Goal: Transaction & Acquisition: Purchase product/service

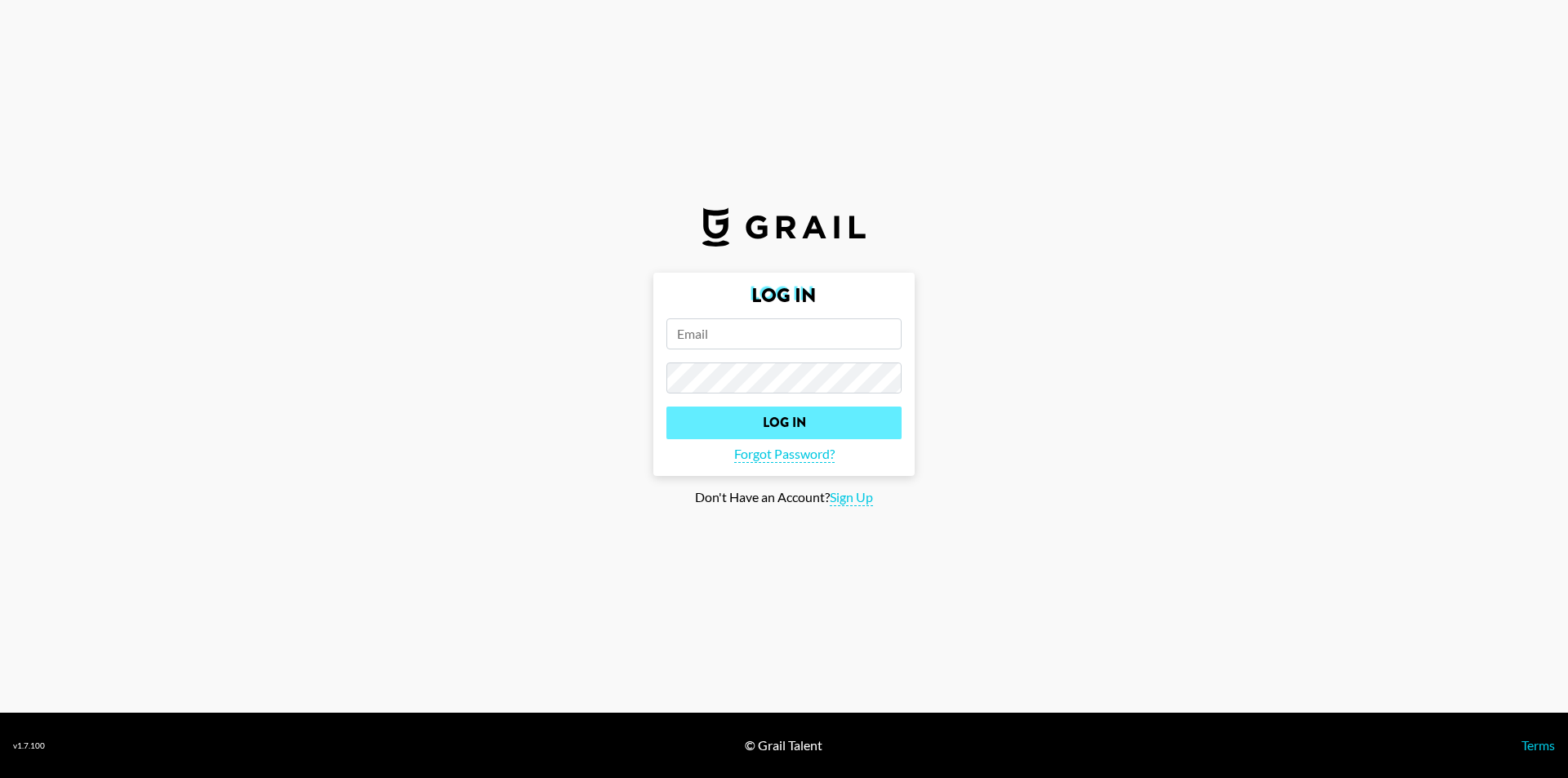
type input "[EMAIL_ADDRESS][DOMAIN_NAME]"
click at [844, 425] on input "Log In" at bounding box center [784, 423] width 235 height 33
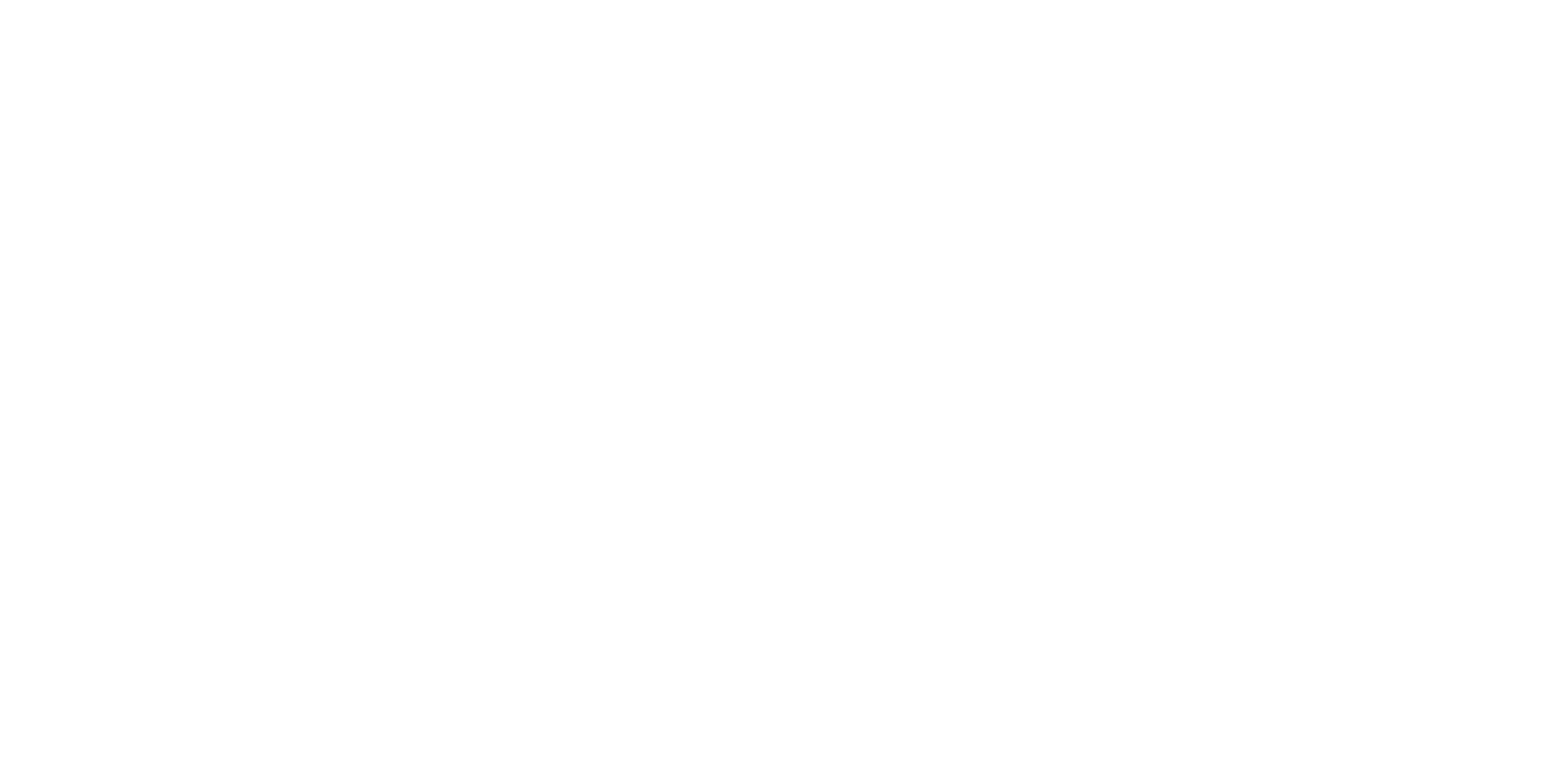
select select "Song"
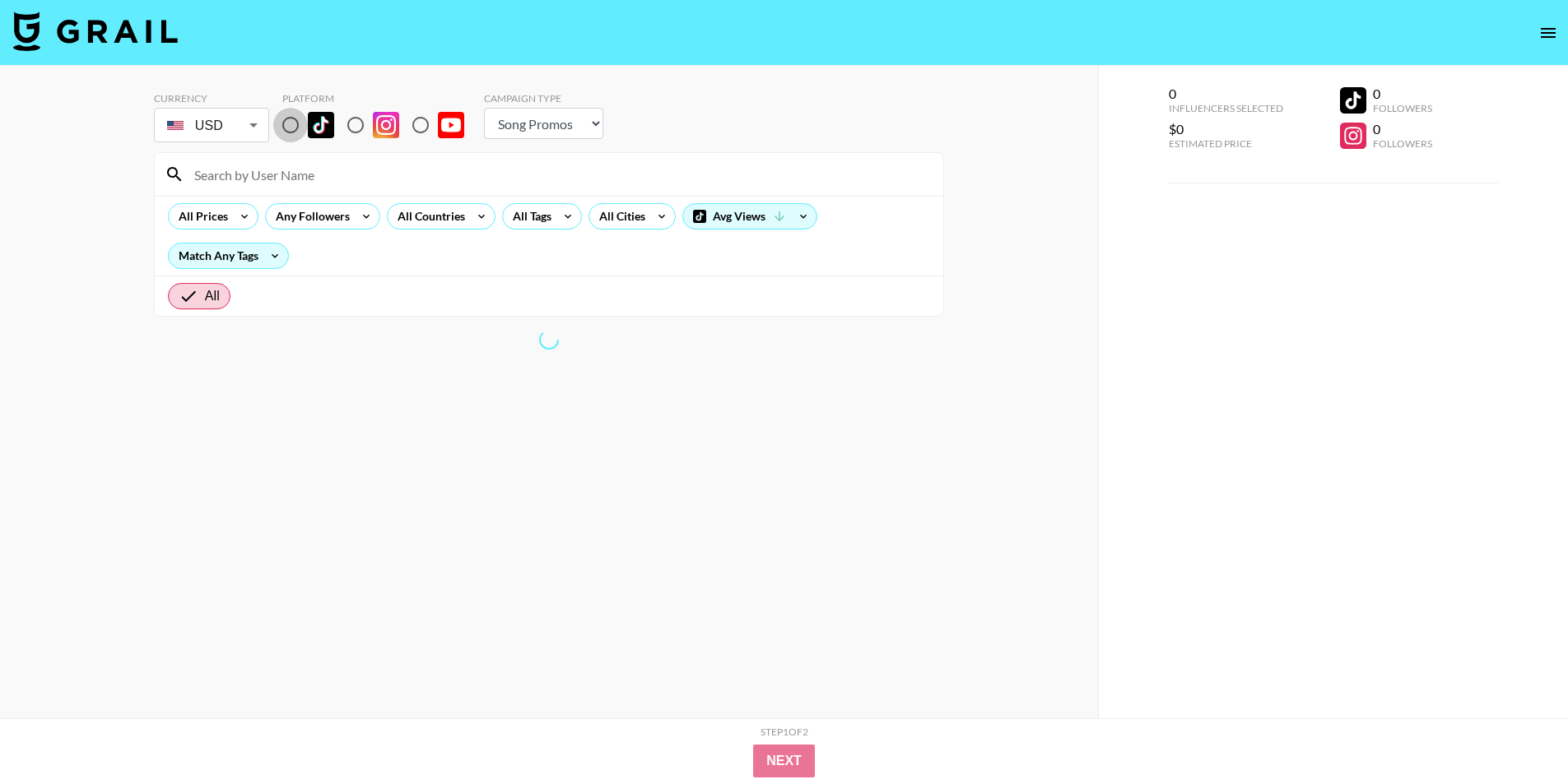
click at [289, 124] on input "radio" at bounding box center [290, 125] width 35 height 35
radio input "true"
click at [237, 223] on icon at bounding box center [244, 217] width 26 height 25
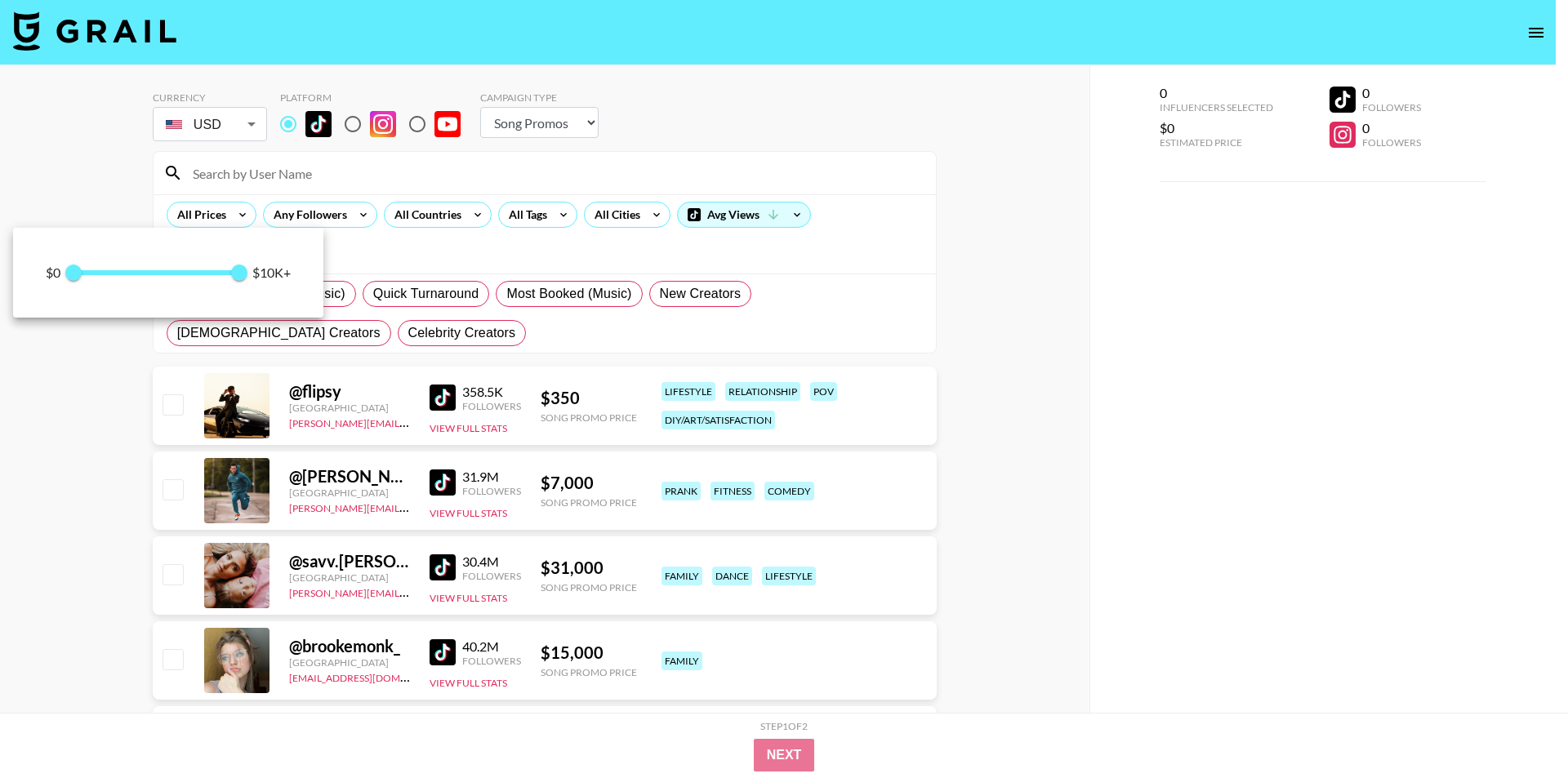
click at [1055, 440] on div at bounding box center [784, 389] width 1568 height 778
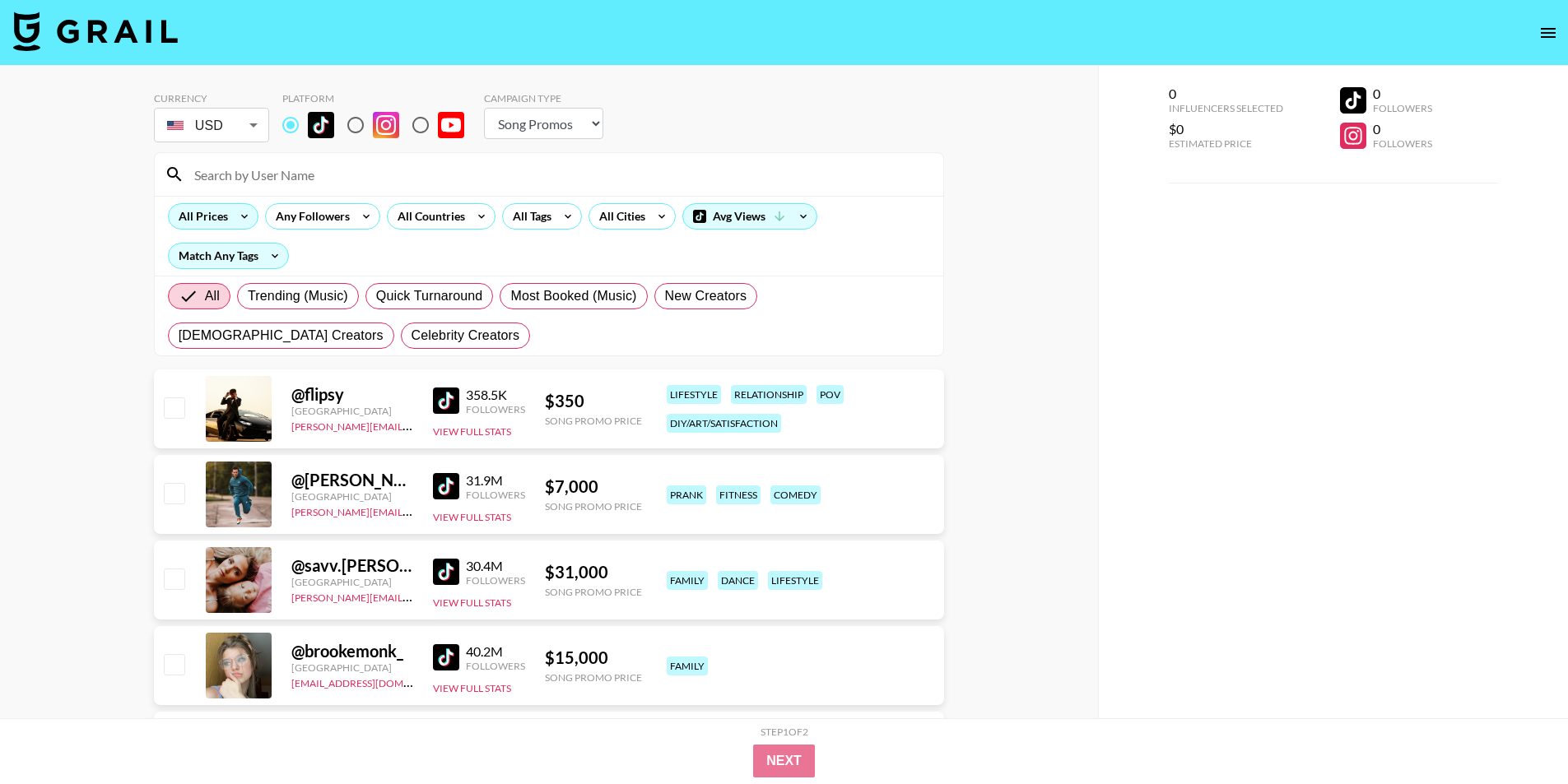
click at [229, 222] on div "All Prices" at bounding box center [213, 216] width 91 height 26
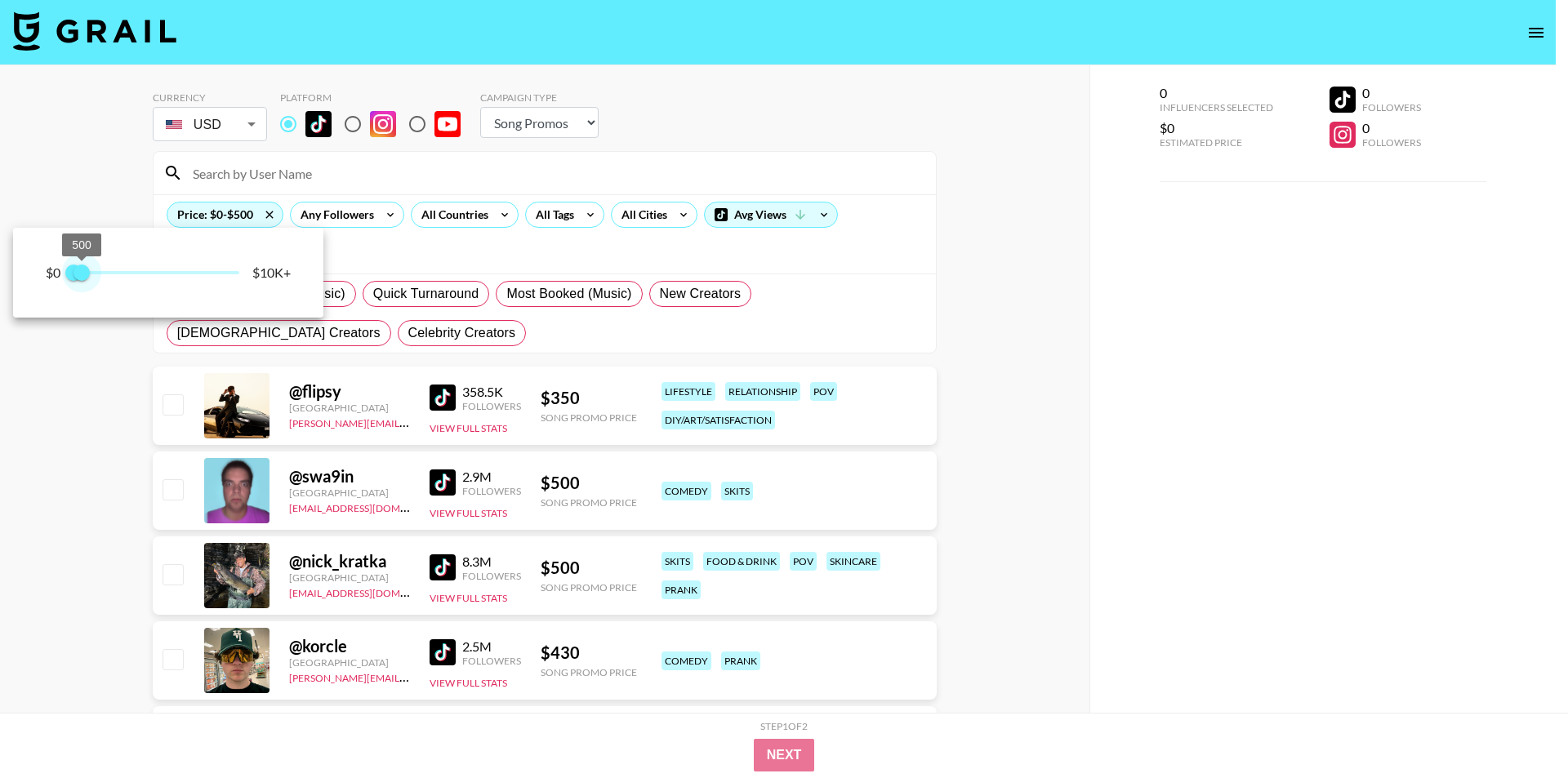
type input "250"
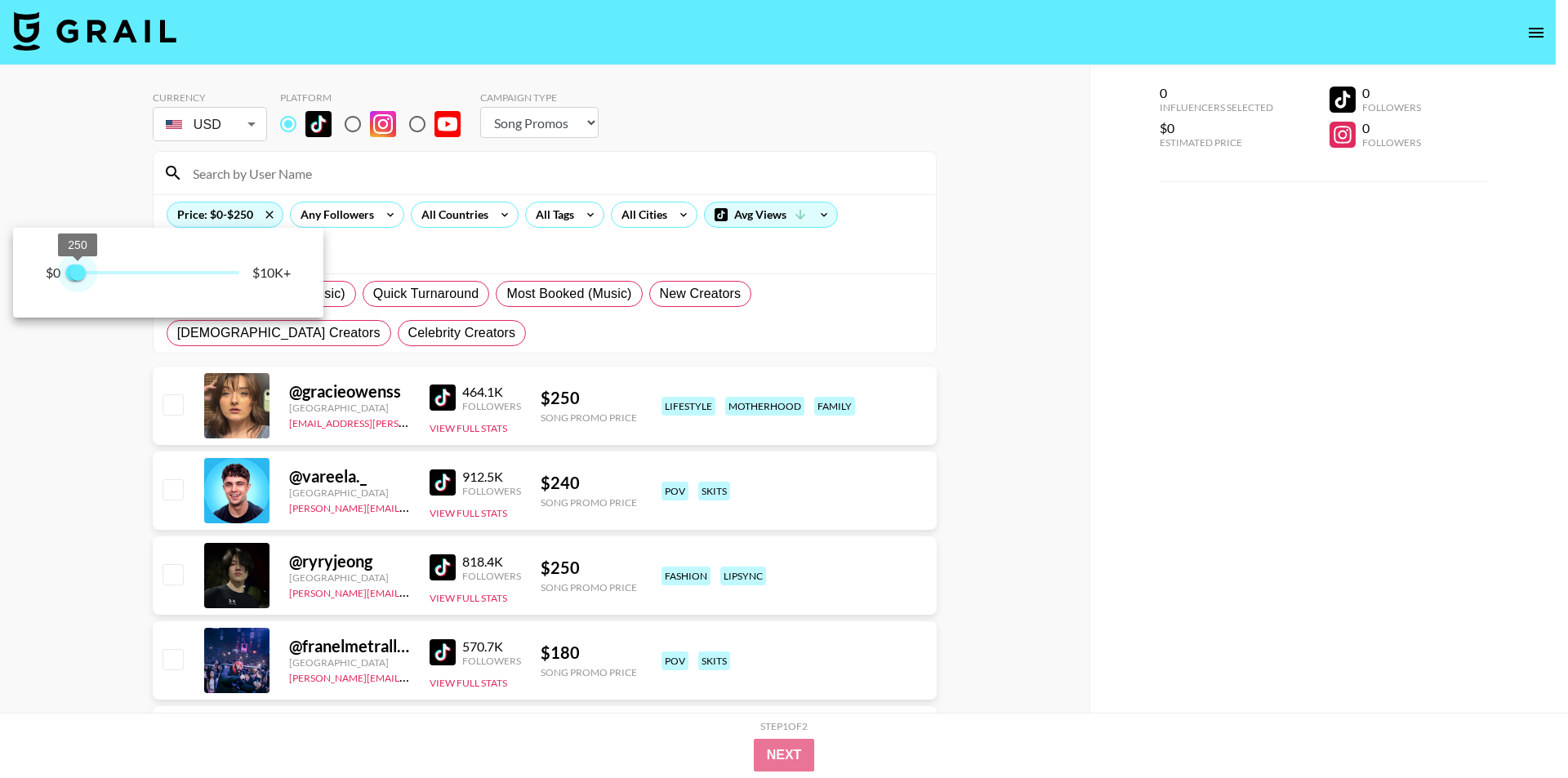
drag, startPoint x: 227, startPoint y: 277, endPoint x: 79, endPoint y: 266, distance: 148.4
click at [79, 266] on span "250" at bounding box center [77, 272] width 16 height 16
click at [1054, 404] on div at bounding box center [784, 389] width 1568 height 778
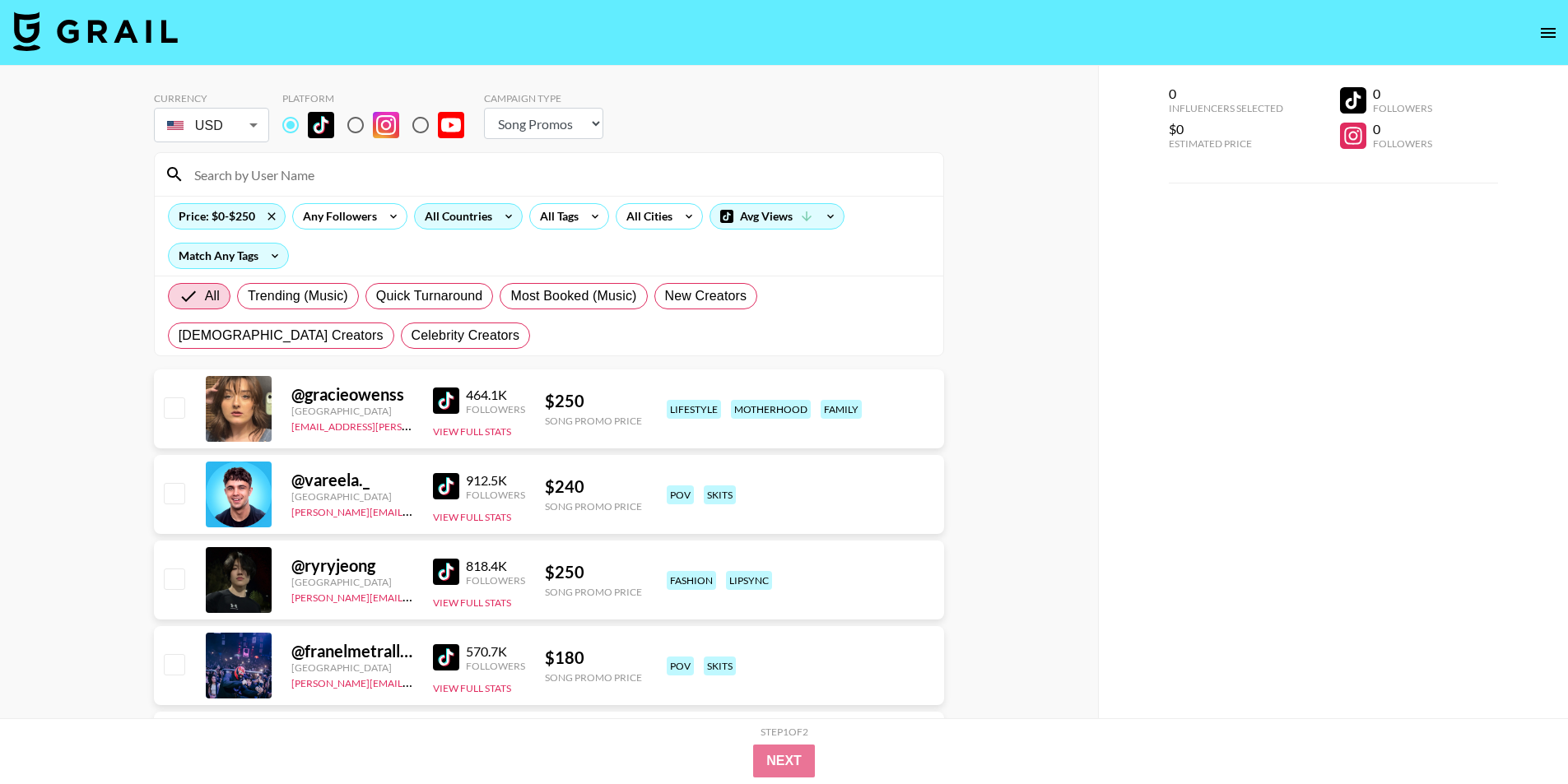
click at [455, 223] on div "All Countries" at bounding box center [454, 217] width 80 height 25
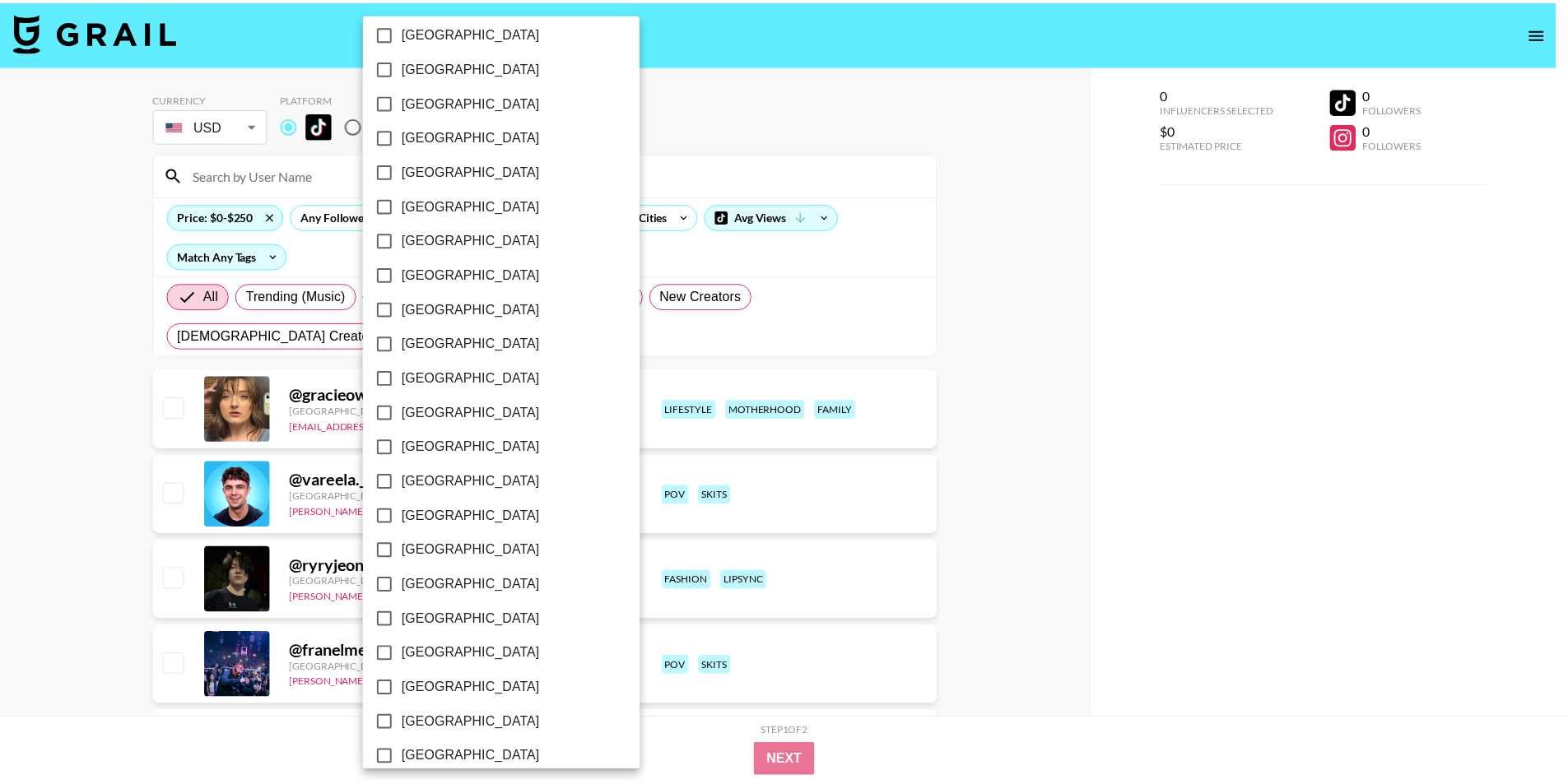
scroll to position [1134, 0]
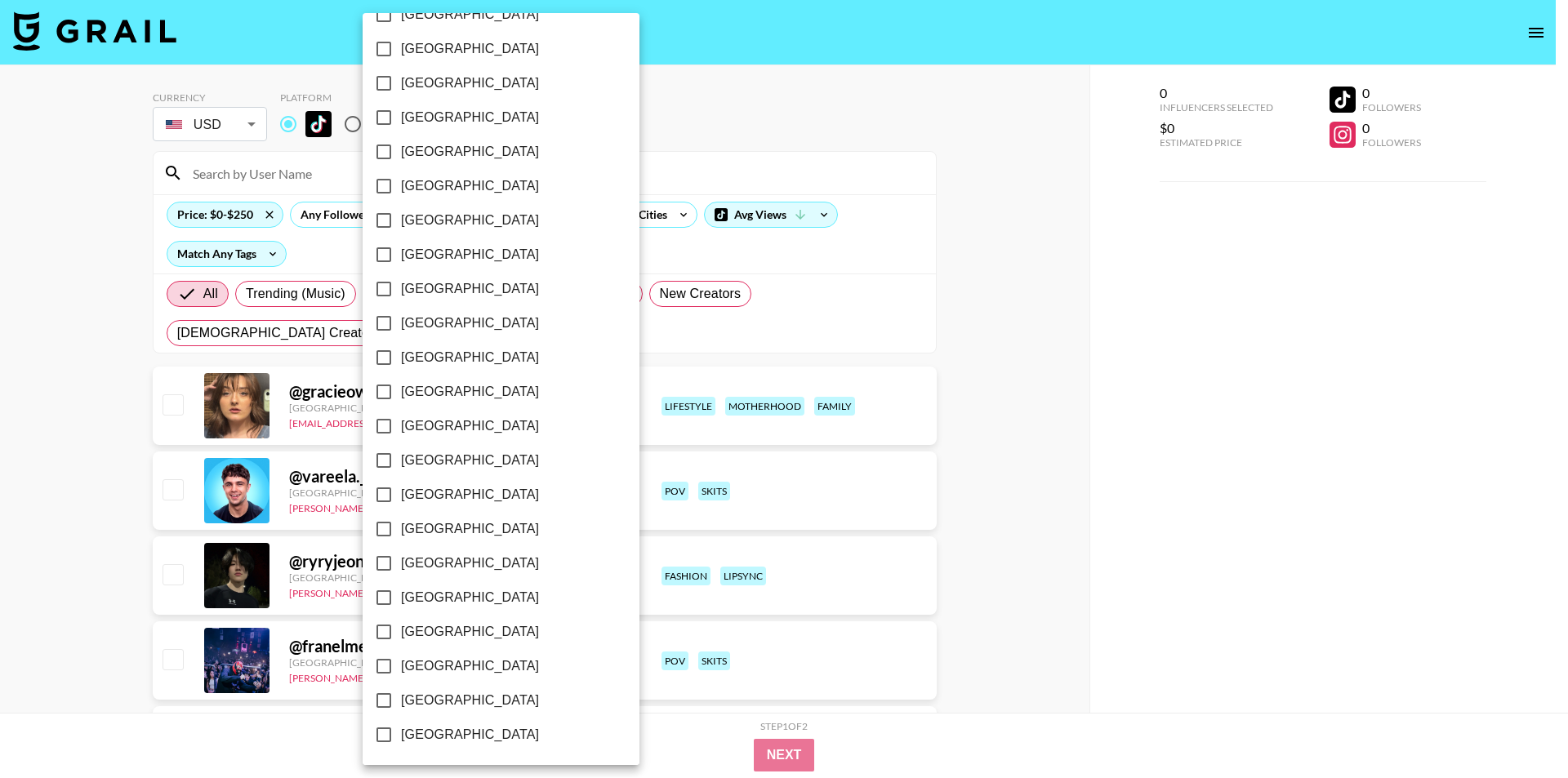
click at [433, 697] on span "[GEOGRAPHIC_DATA]" at bounding box center [470, 700] width 138 height 19
click at [401, 697] on input "[GEOGRAPHIC_DATA]" at bounding box center [384, 701] width 35 height 35
checkbox input "true"
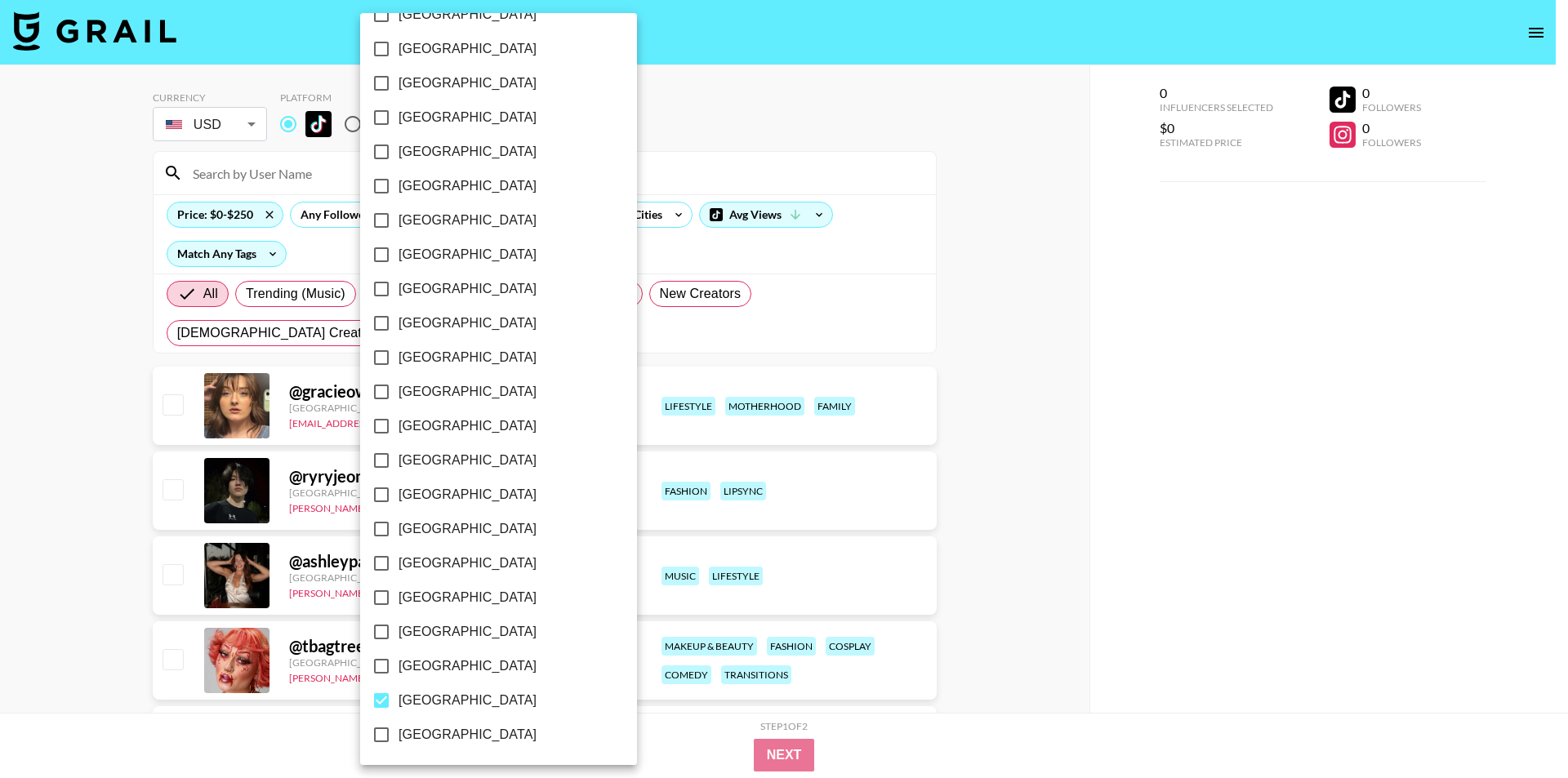
click at [0, 570] on div at bounding box center [784, 389] width 1568 height 778
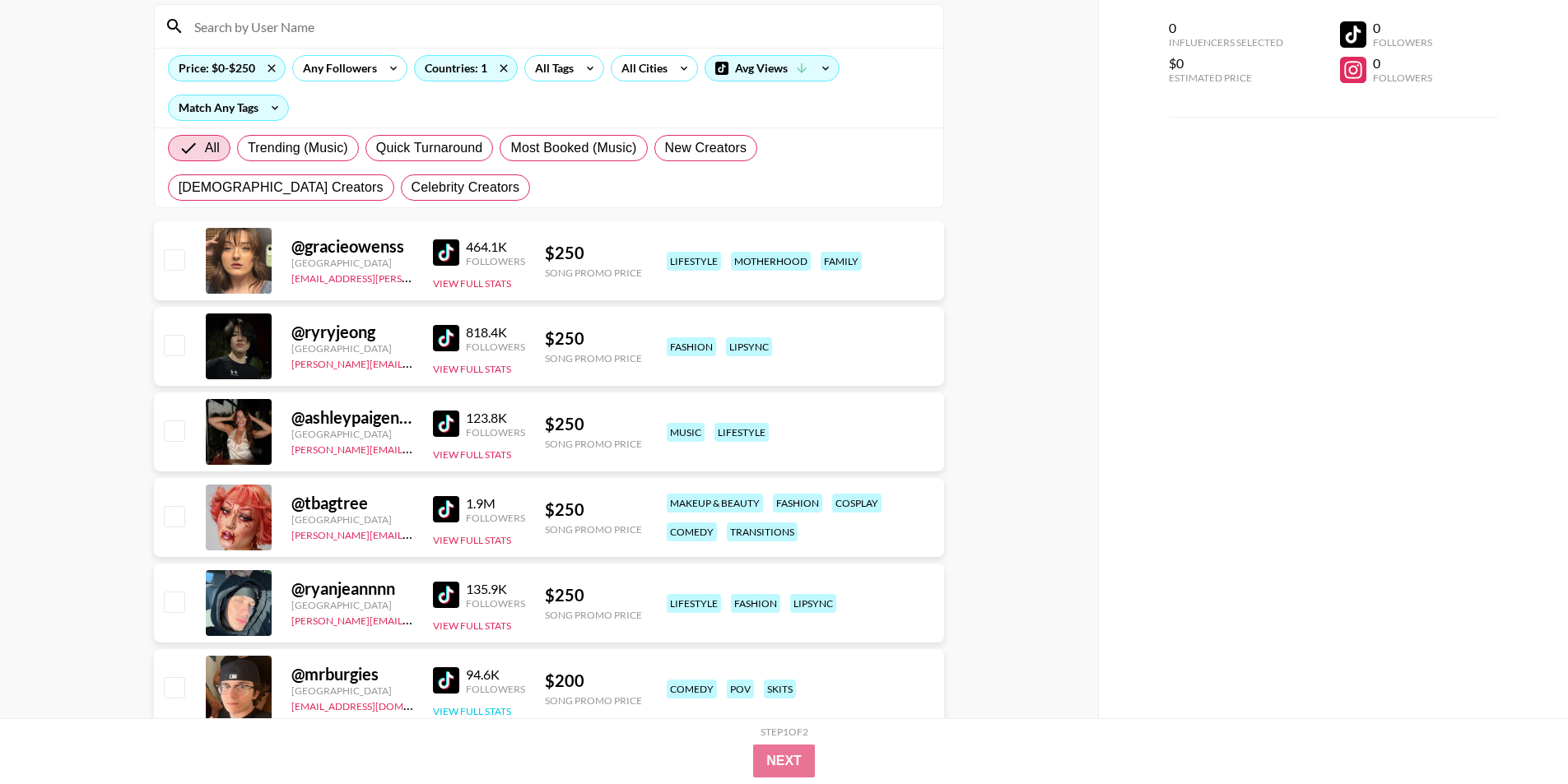
scroll to position [494, 0]
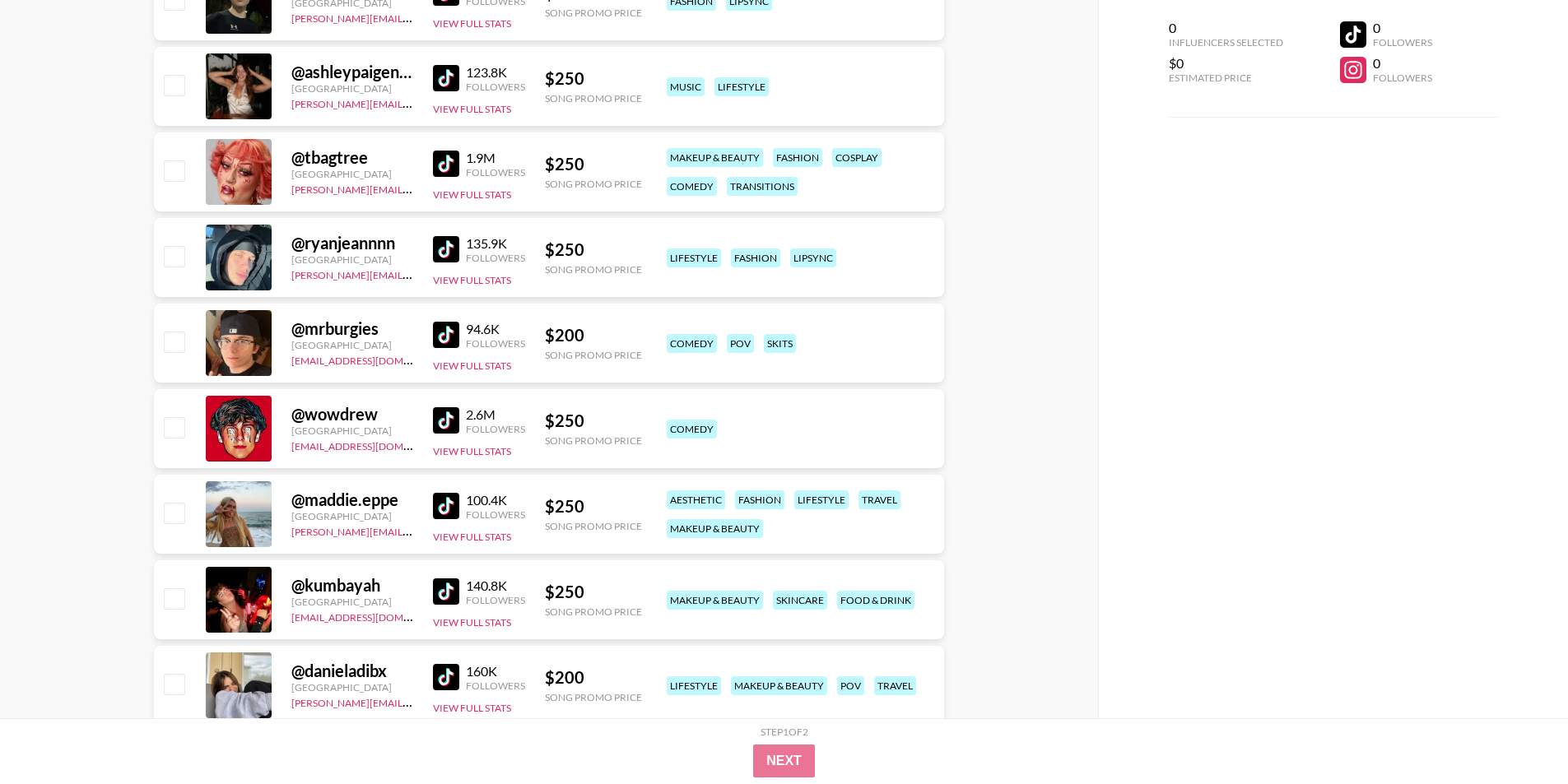
click at [453, 597] on img at bounding box center [445, 591] width 26 height 26
click at [436, 499] on img at bounding box center [445, 505] width 26 height 26
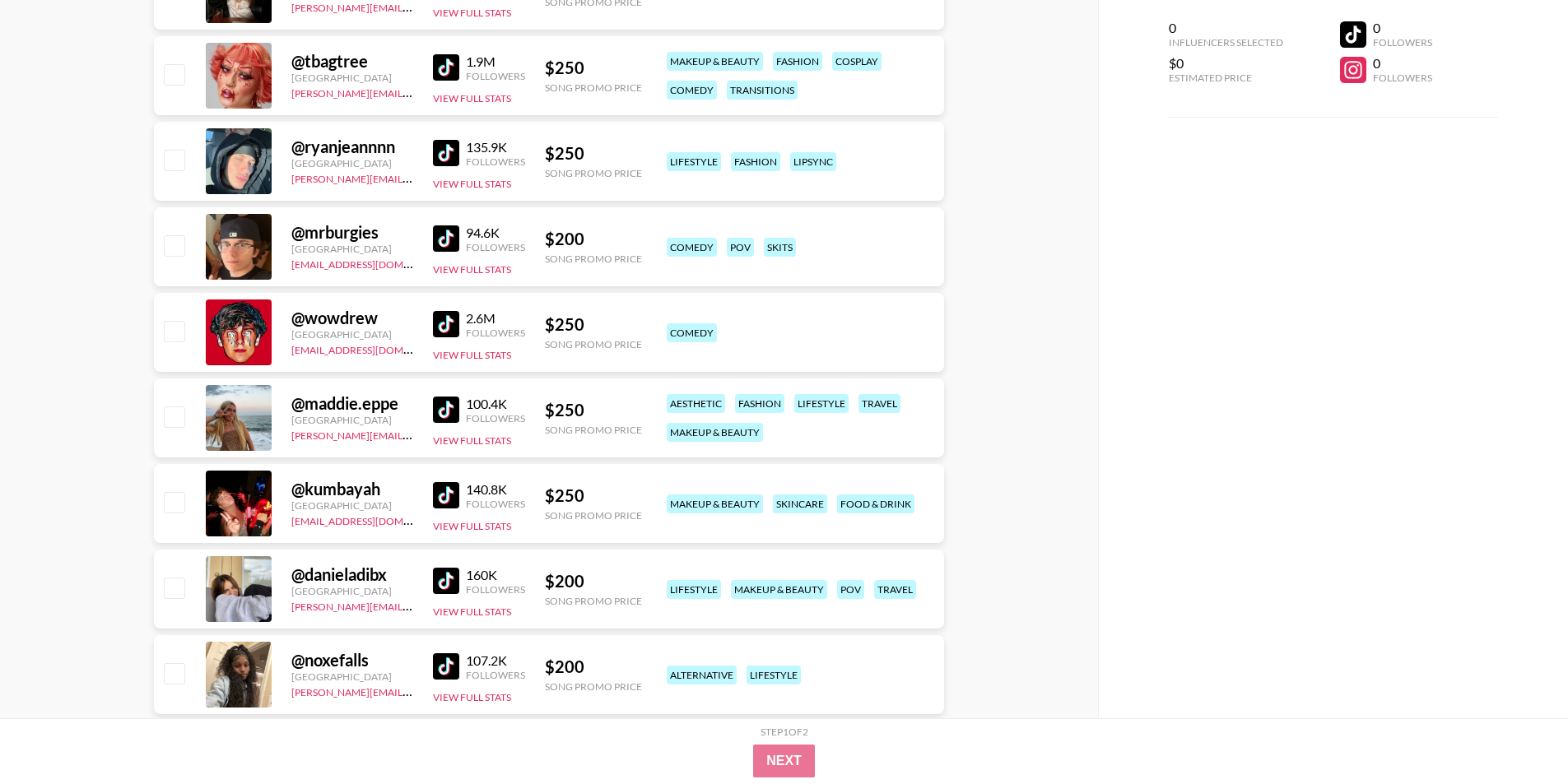
scroll to position [740, 0]
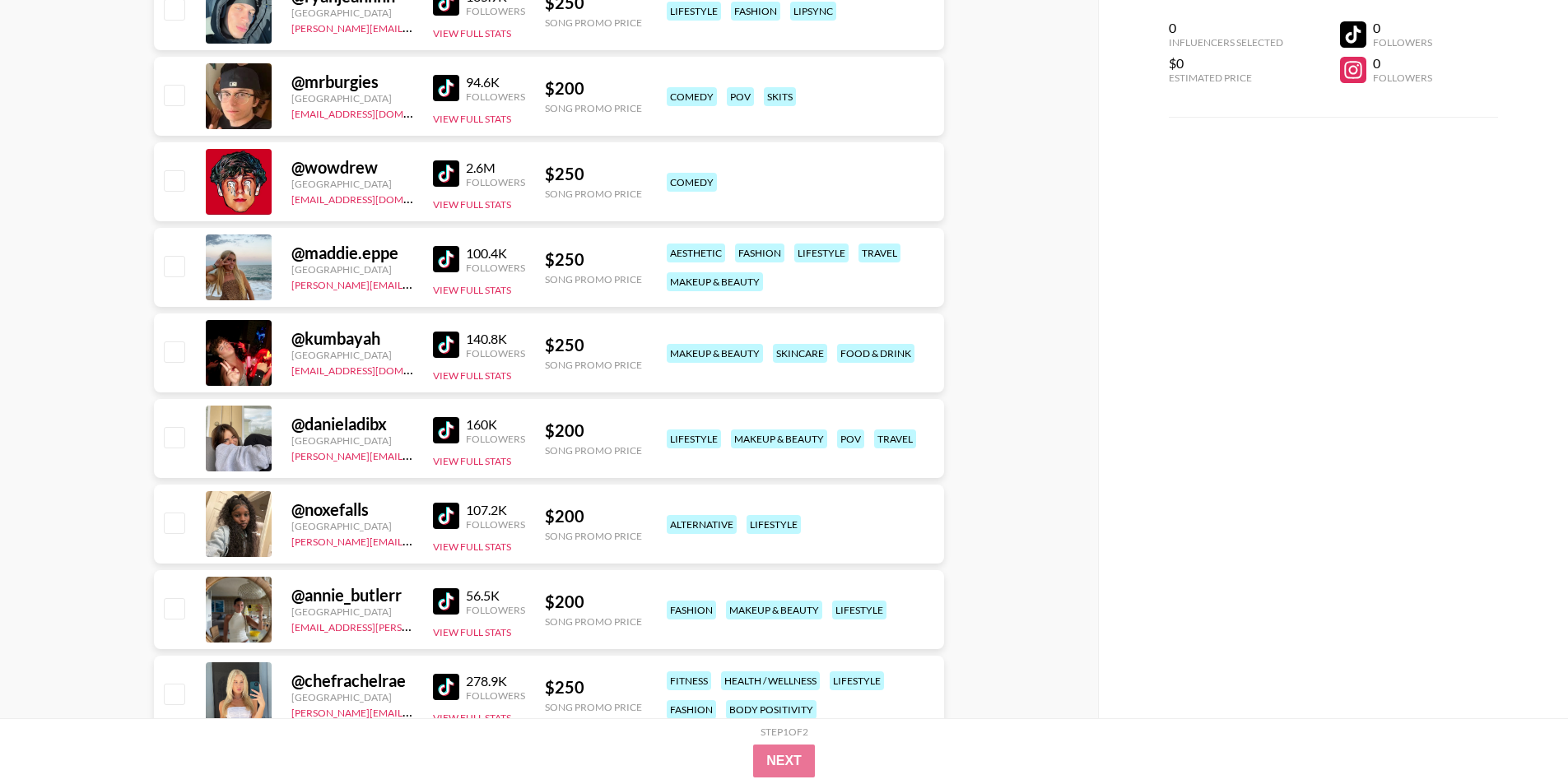
click at [449, 418] on img at bounding box center [445, 430] width 26 height 26
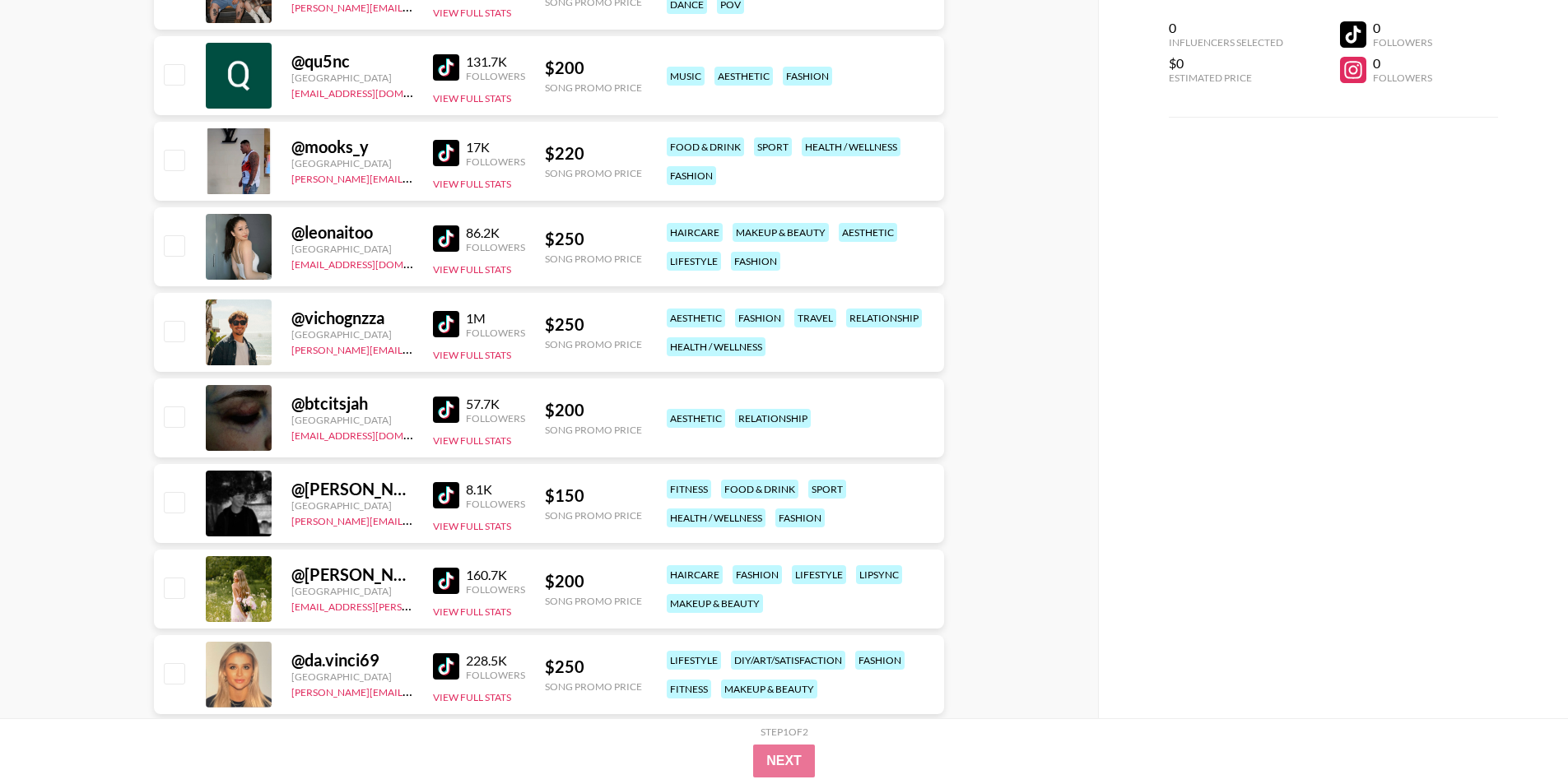
scroll to position [2139, 0]
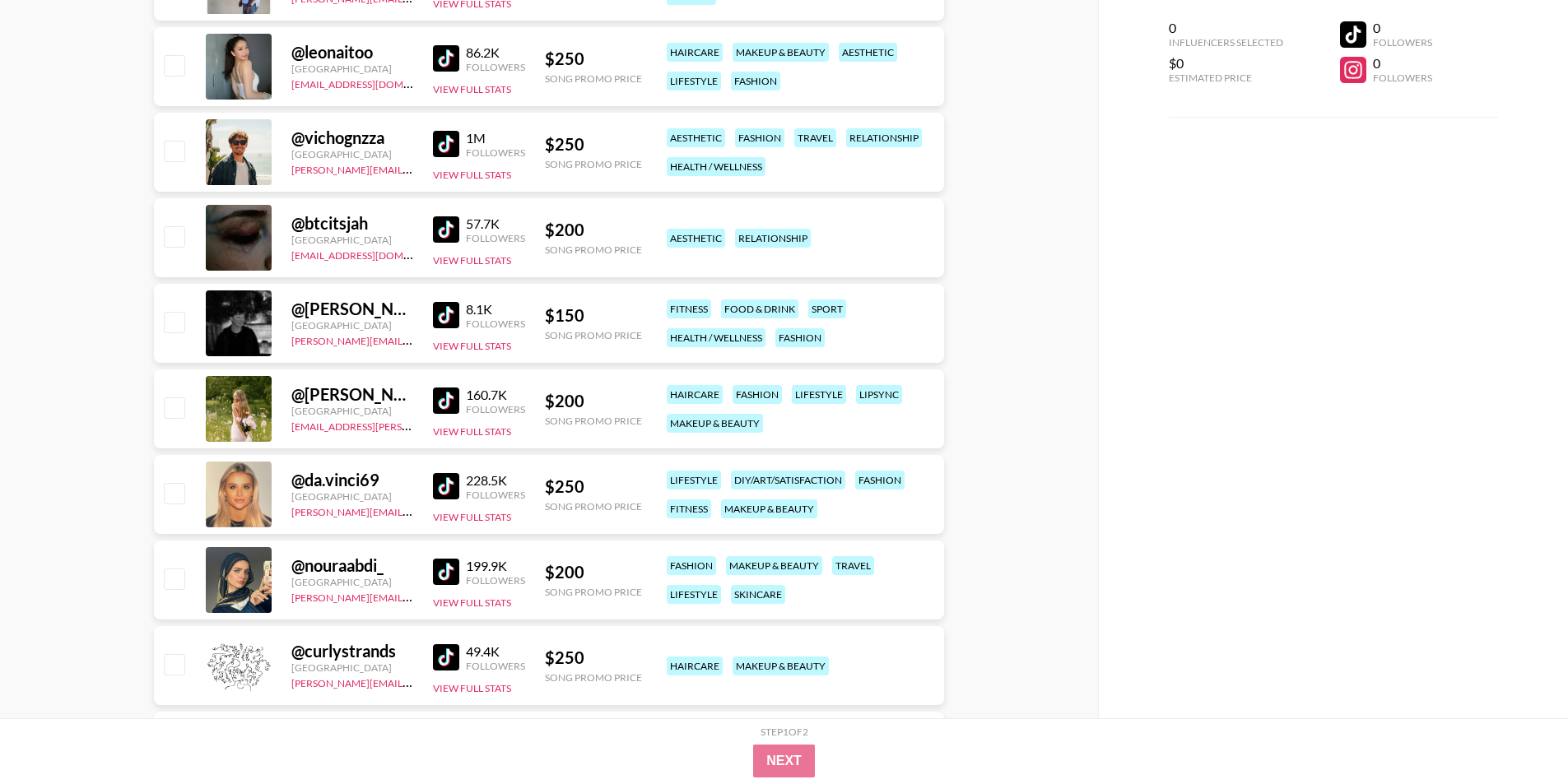
click at [447, 485] on img at bounding box center [445, 486] width 26 height 26
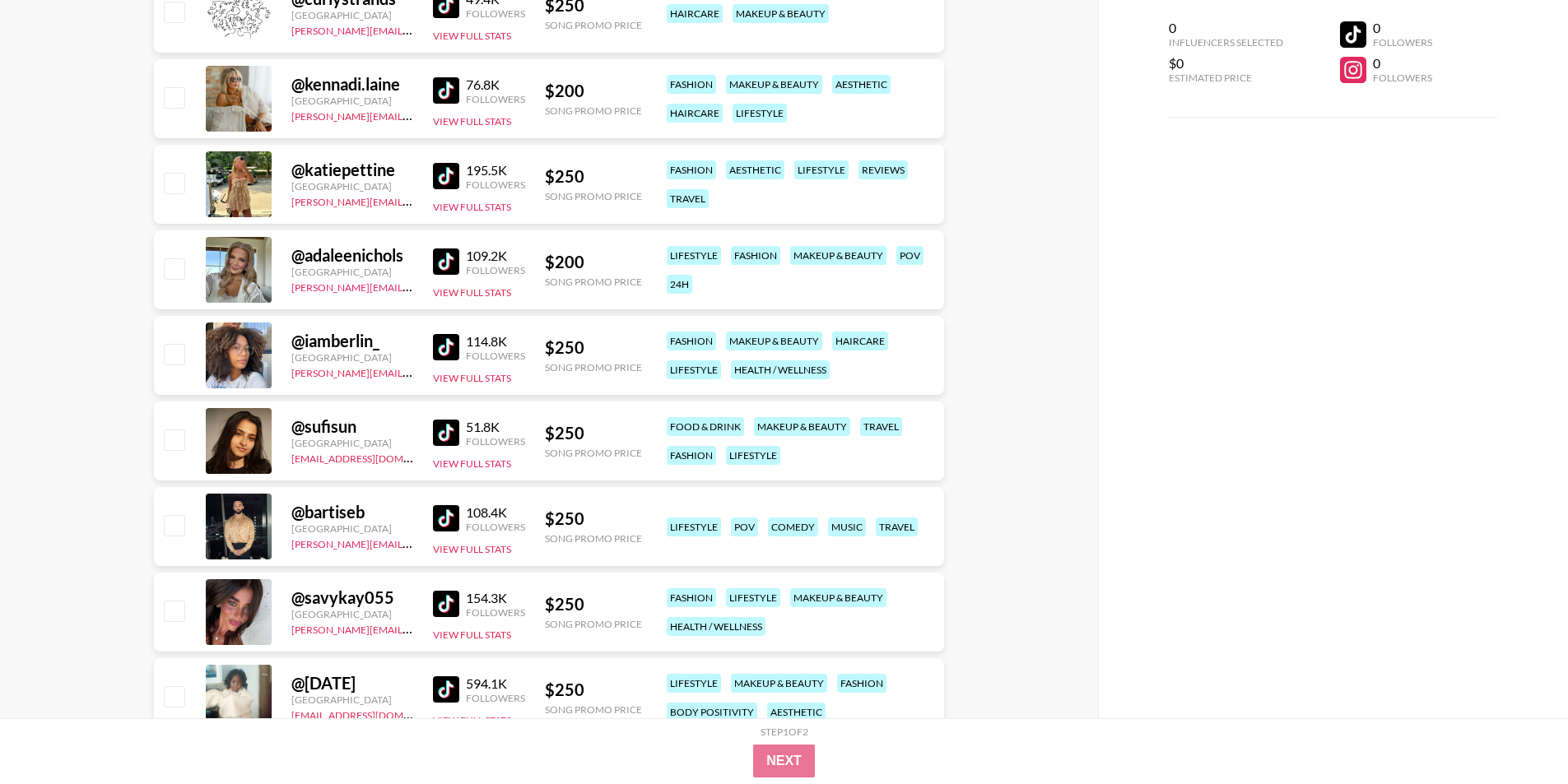
scroll to position [2798, 0]
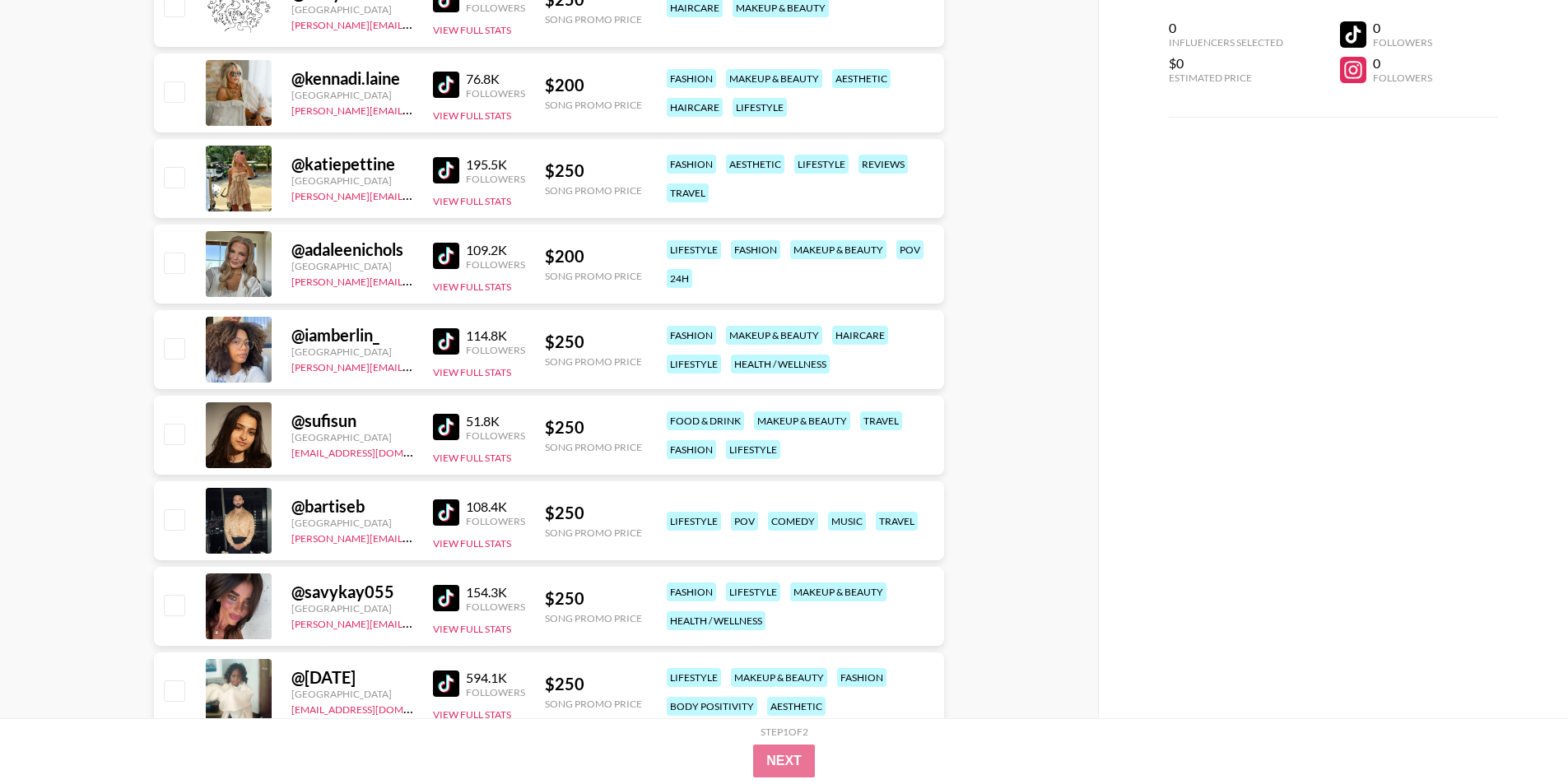
click at [437, 597] on img at bounding box center [445, 597] width 26 height 26
click at [453, 502] on img at bounding box center [445, 512] width 26 height 26
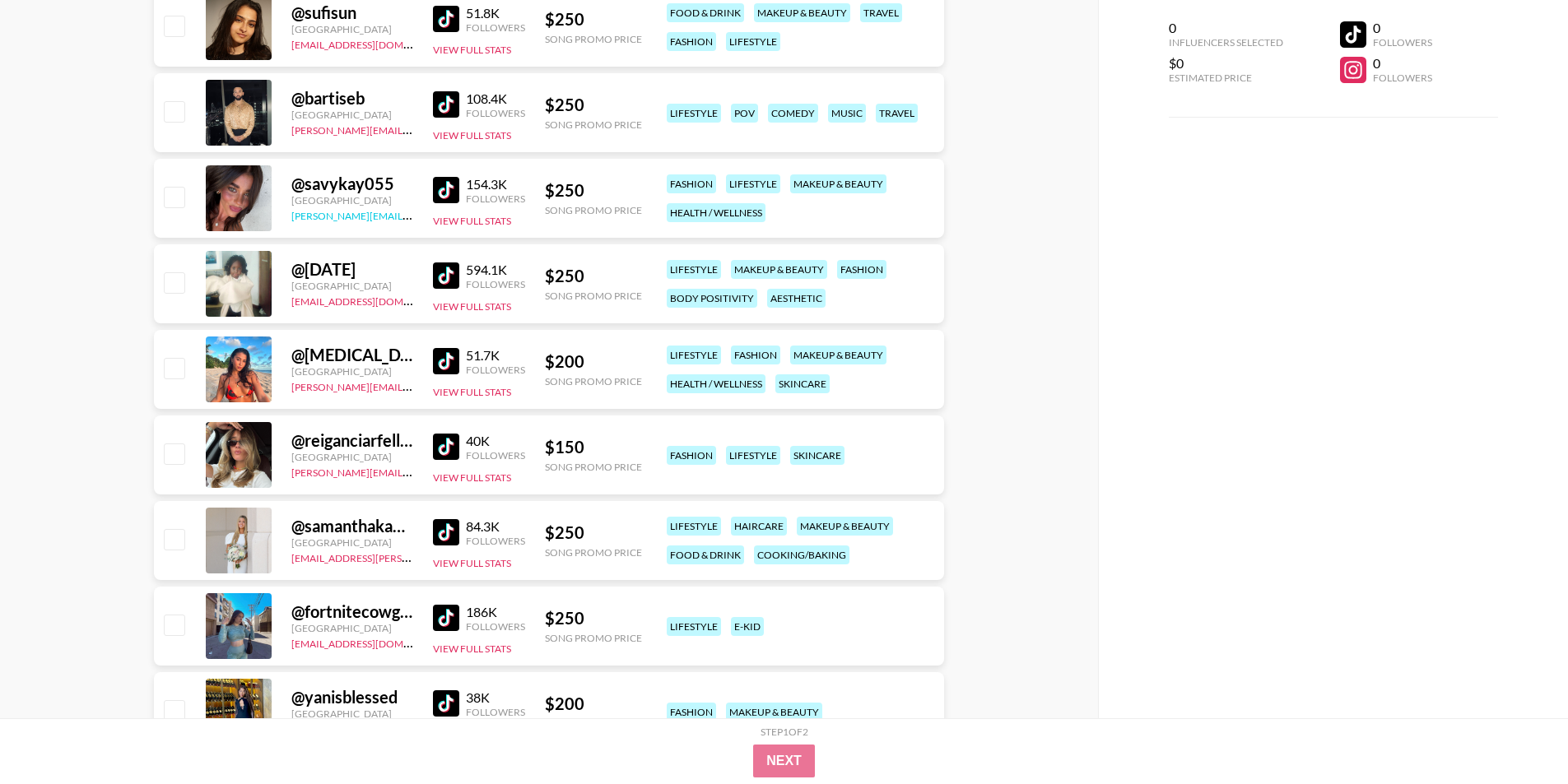
scroll to position [3210, 0]
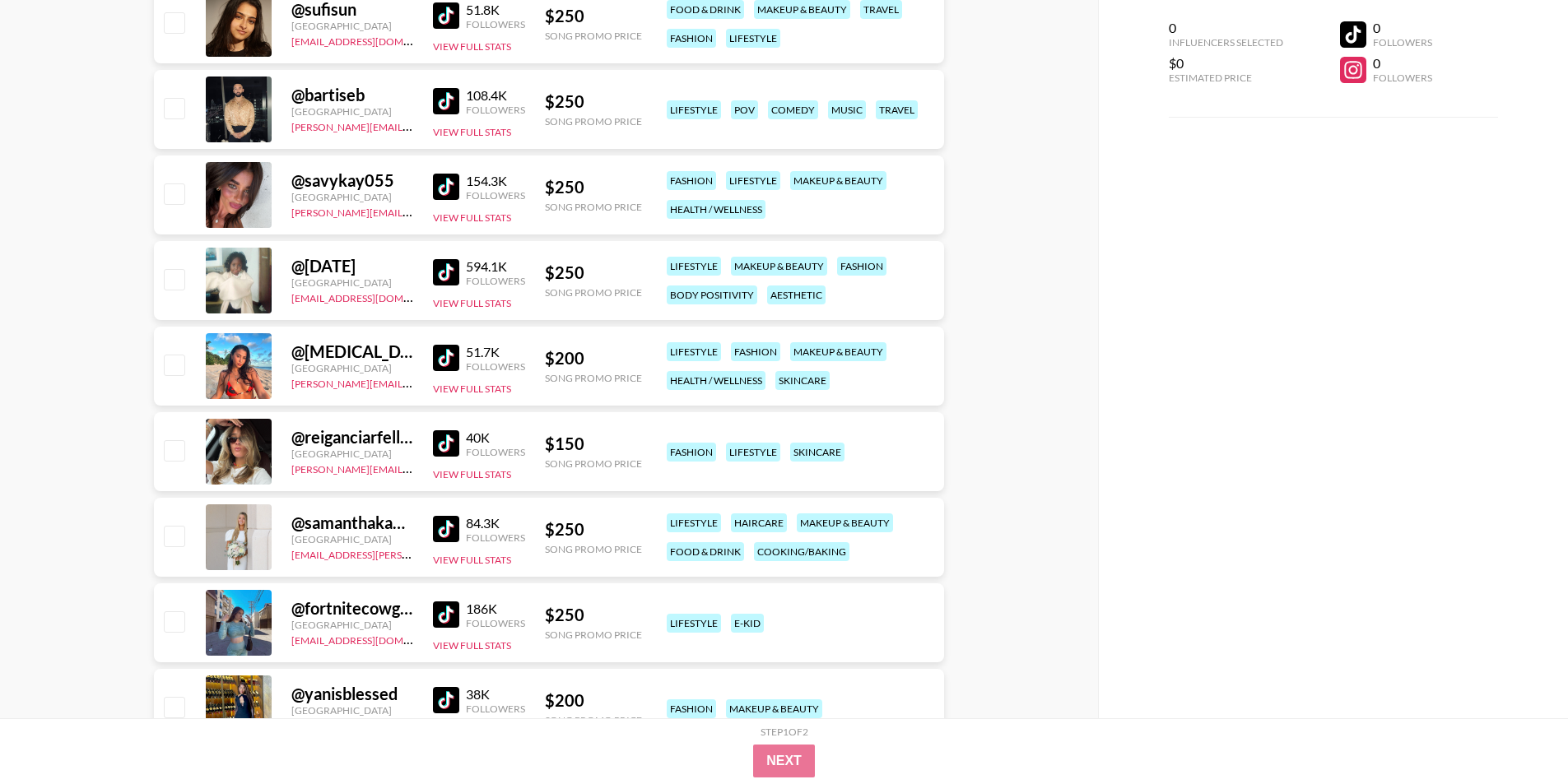
click at [450, 443] on img at bounding box center [445, 443] width 26 height 26
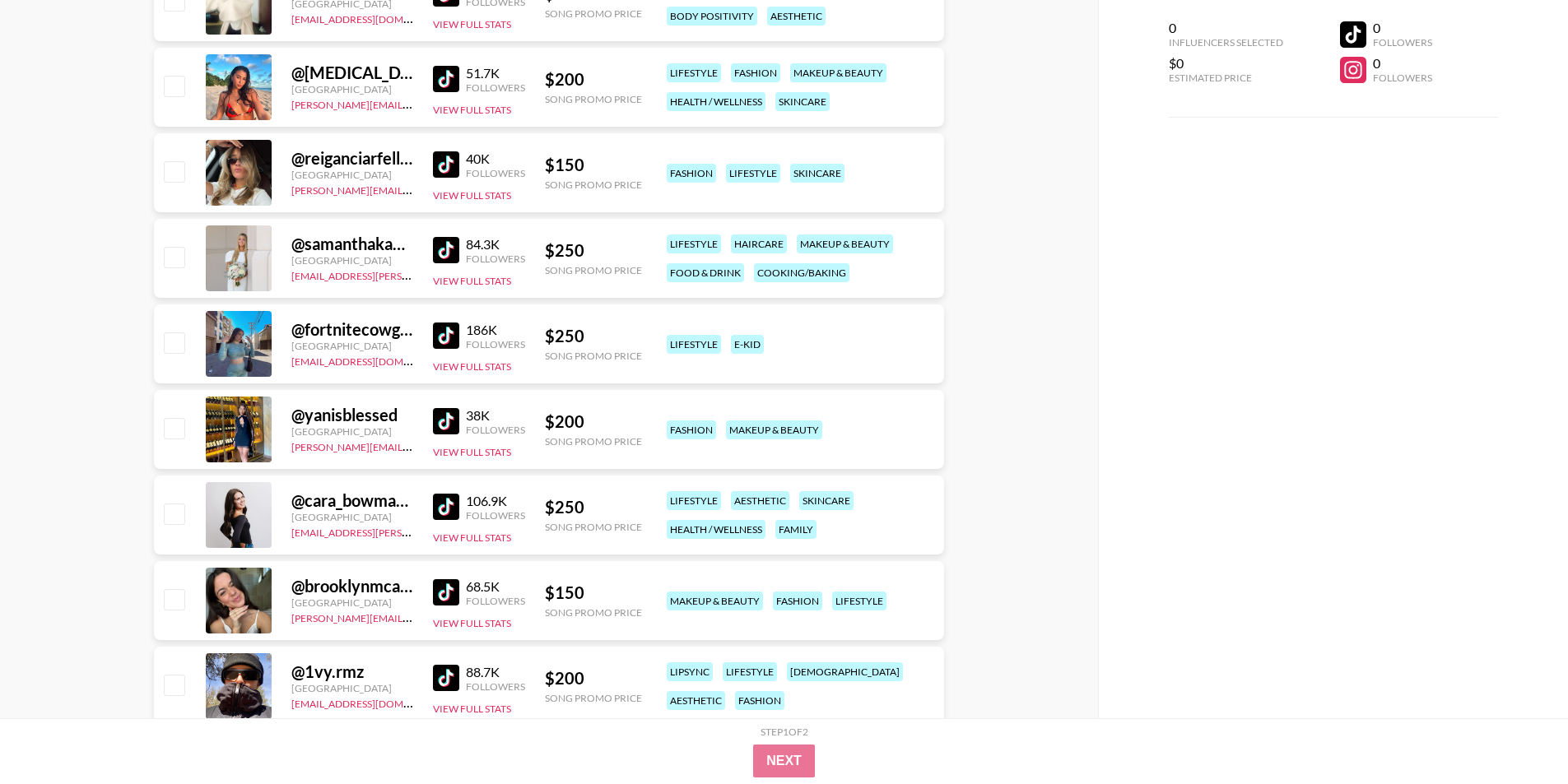
scroll to position [3539, 0]
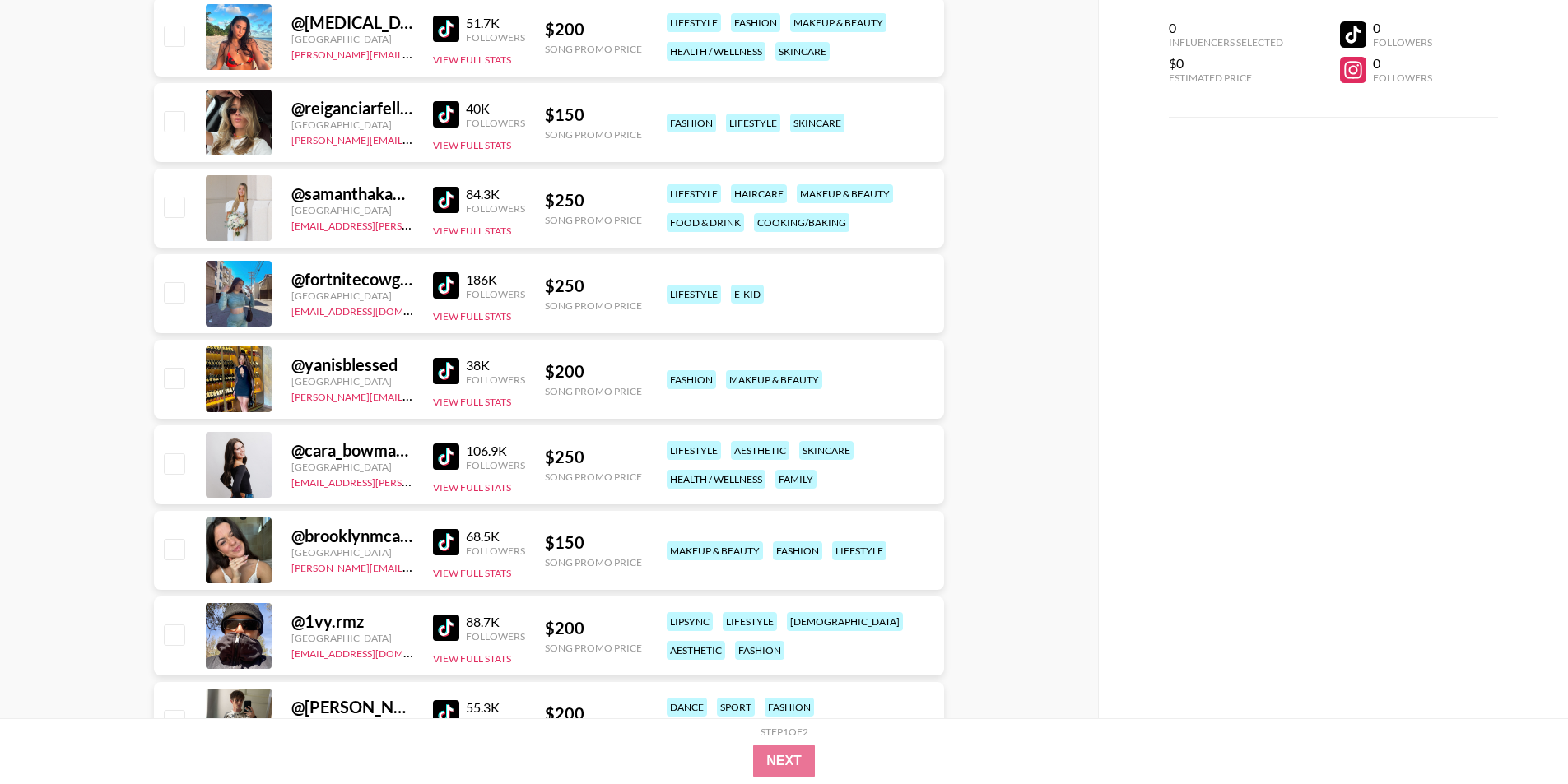
click at [444, 541] on img at bounding box center [445, 542] width 26 height 26
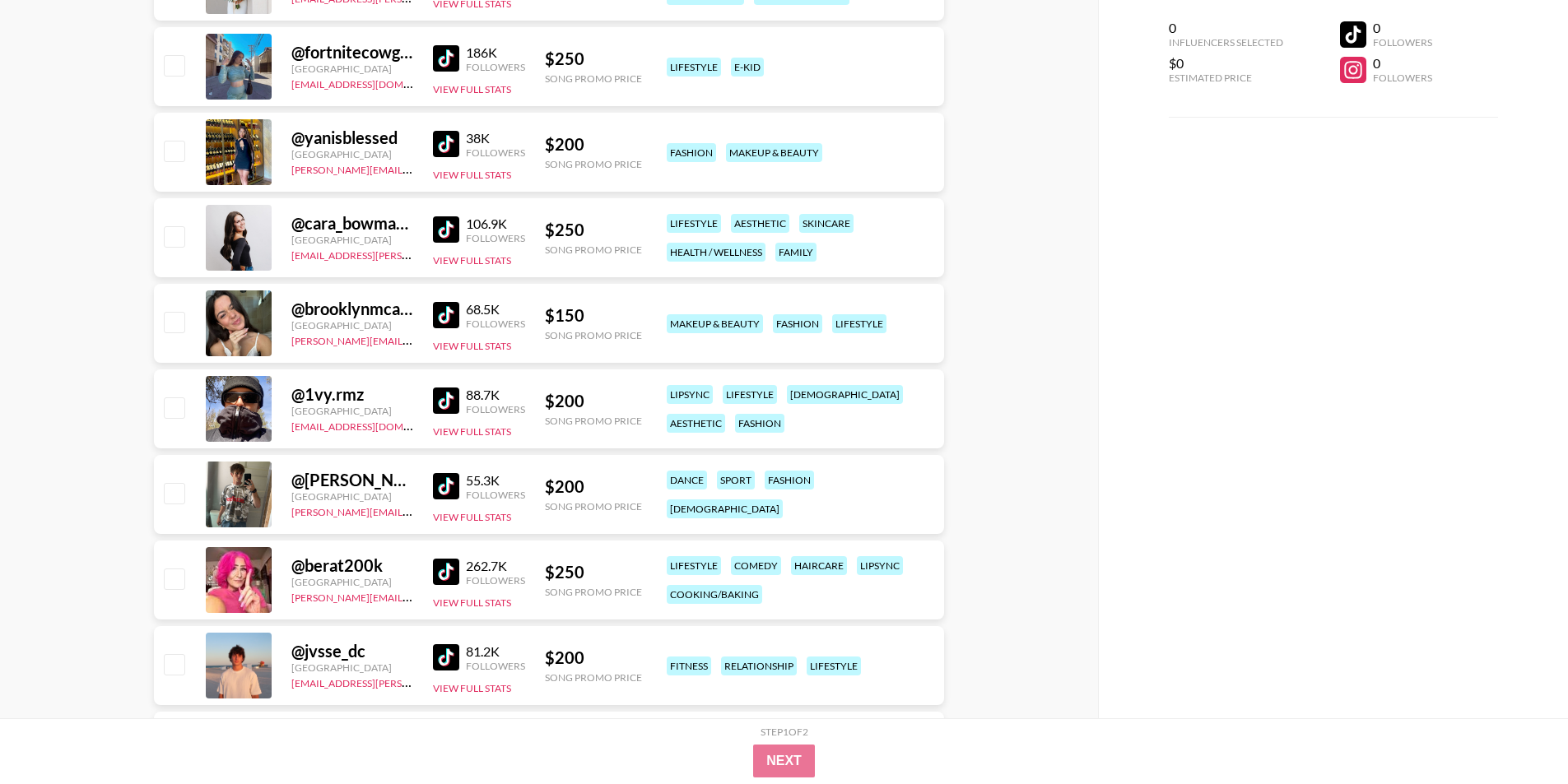
scroll to position [3785, 0]
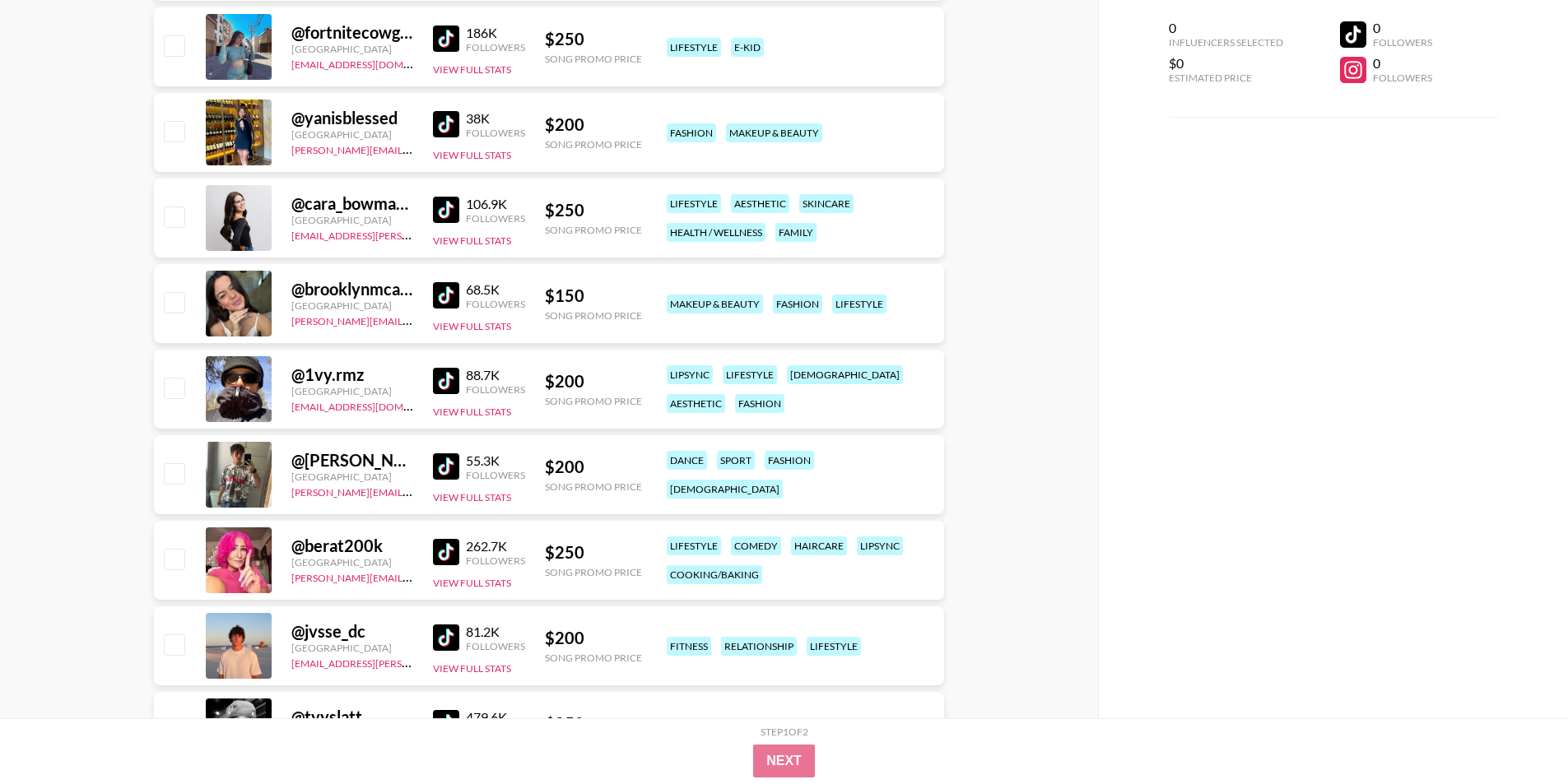
click at [447, 553] on img at bounding box center [445, 552] width 26 height 26
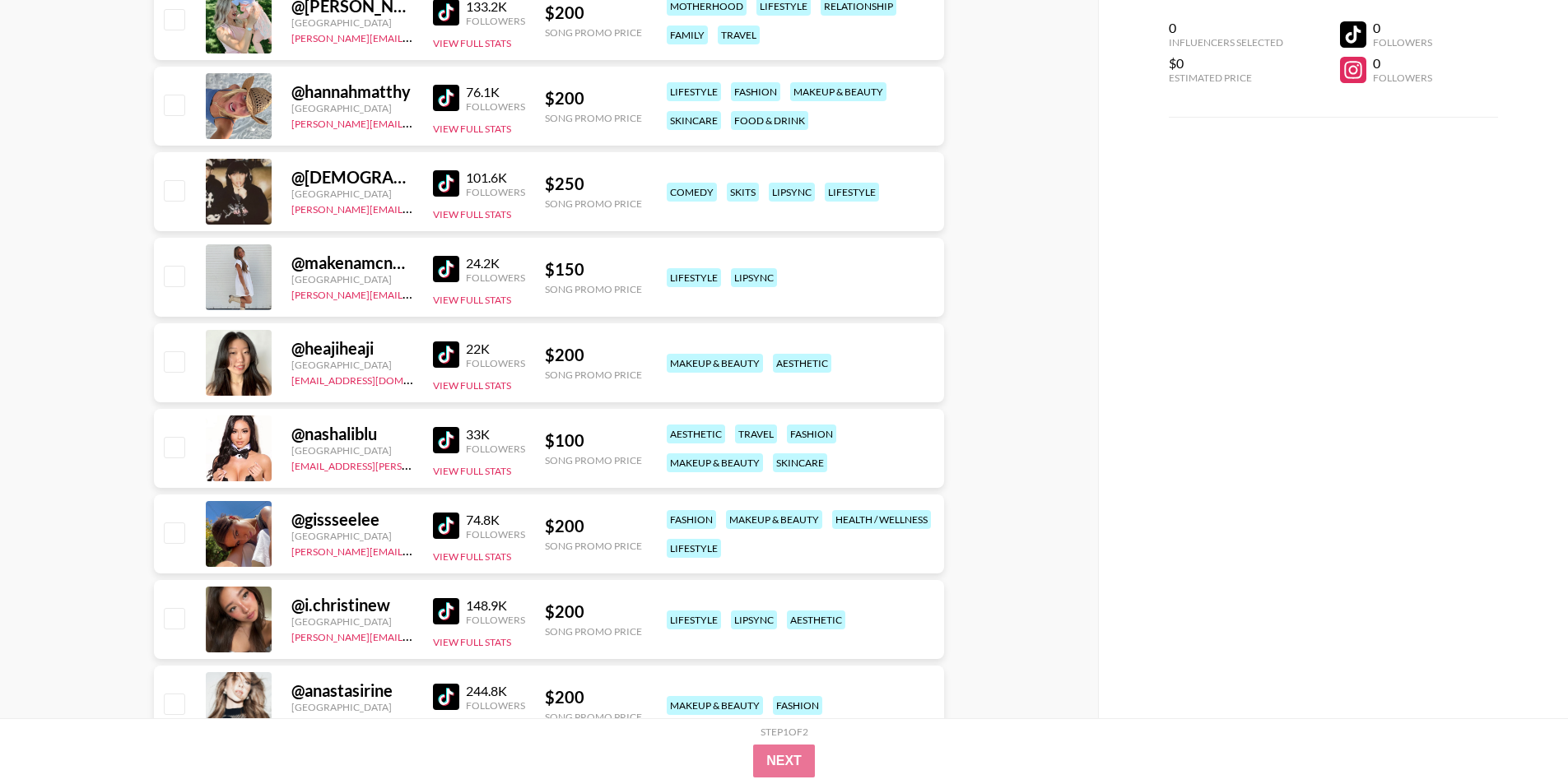
scroll to position [5184, 0]
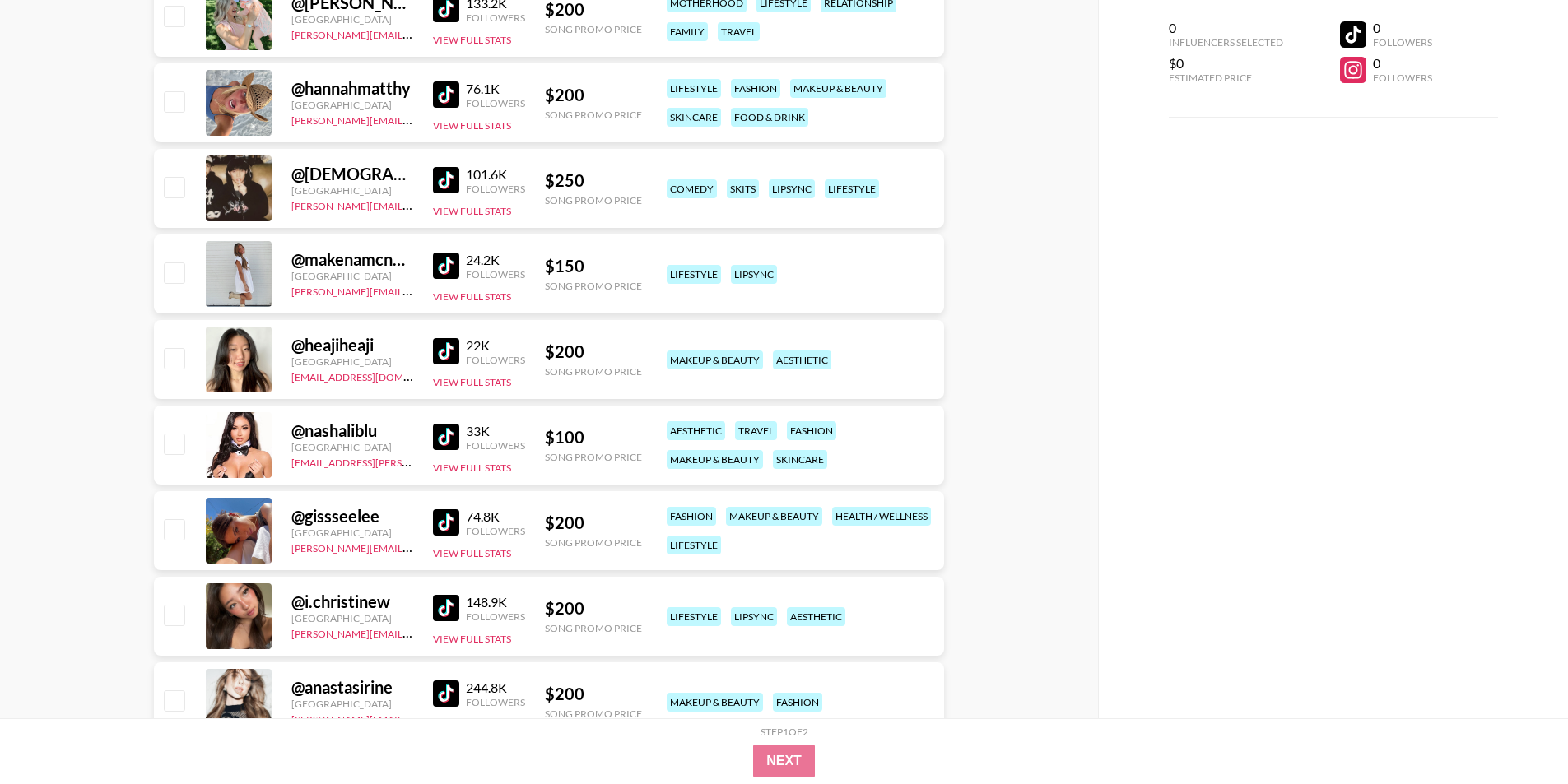
click at [469, 351] on div "22K" at bounding box center [495, 346] width 59 height 16
click at [453, 350] on img at bounding box center [445, 350] width 26 height 26
